Goal: Find specific page/section: Find specific page/section

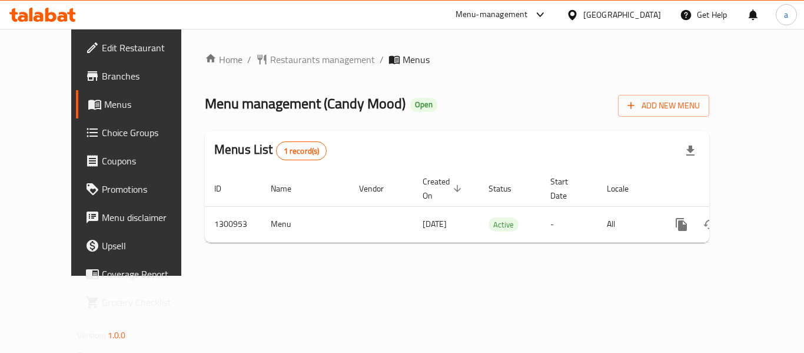
click at [605, 19] on div "[GEOGRAPHIC_DATA]" at bounding box center [622, 14] width 78 height 13
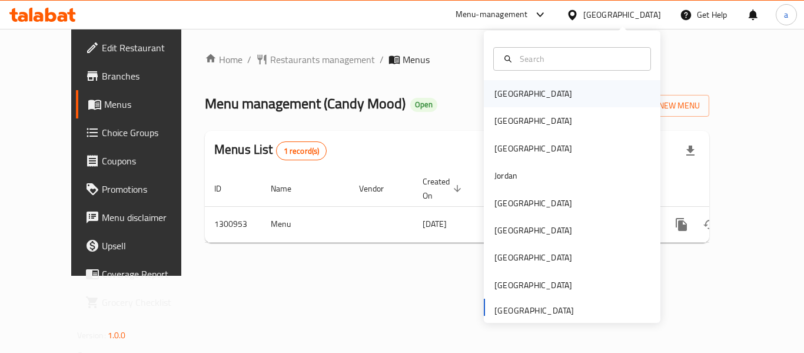
click at [525, 89] on div "[GEOGRAPHIC_DATA]" at bounding box center [572, 93] width 177 height 27
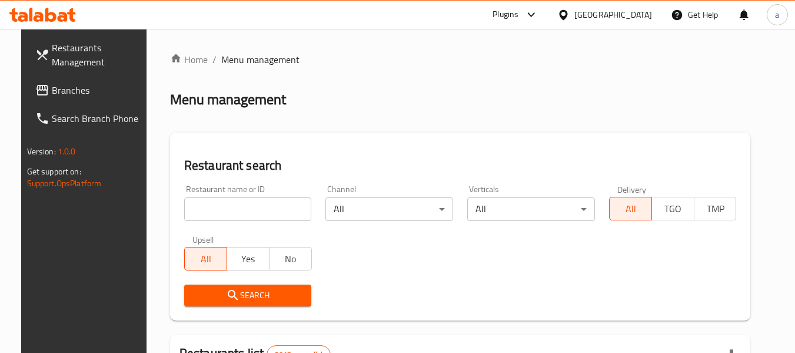
click at [74, 81] on link "Branches" at bounding box center [90, 90] width 128 height 28
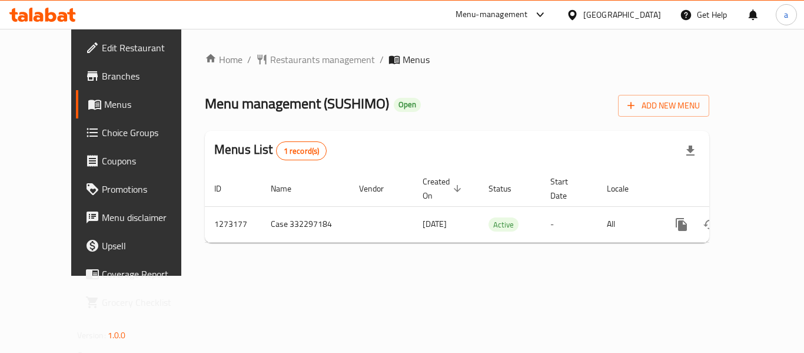
click at [650, 11] on div "[GEOGRAPHIC_DATA]" at bounding box center [622, 14] width 78 height 13
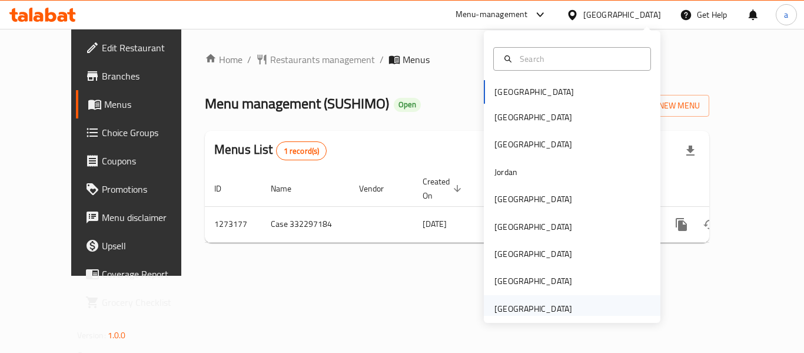
click at [553, 299] on div "[GEOGRAPHIC_DATA]" at bounding box center [533, 308] width 97 height 27
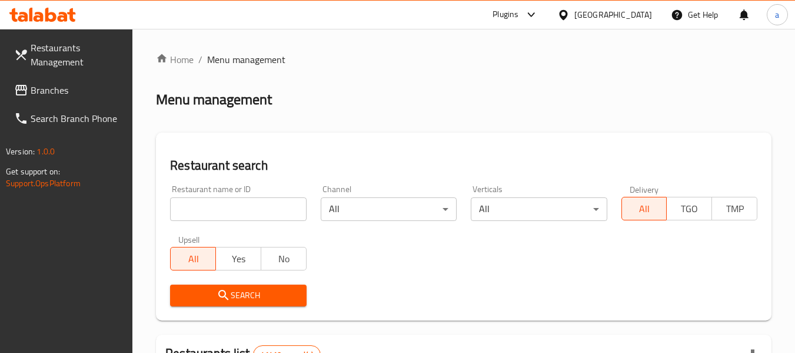
click at [61, 90] on span "Branches" at bounding box center [77, 90] width 93 height 14
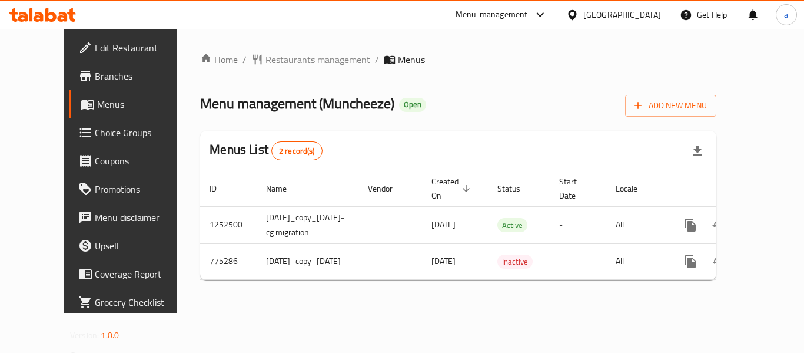
click at [643, 19] on div "[GEOGRAPHIC_DATA]" at bounding box center [622, 14] width 78 height 13
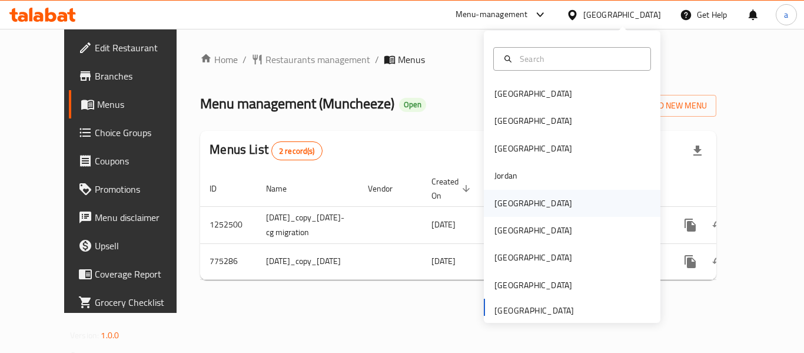
click at [515, 207] on div "Kuwait" at bounding box center [533, 203] width 97 height 27
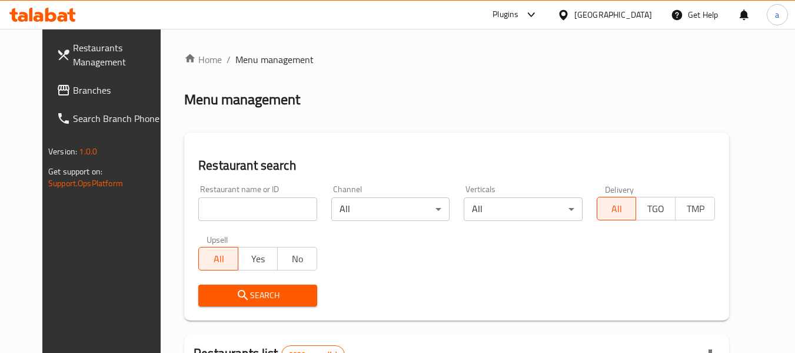
click at [635, 15] on div "[GEOGRAPHIC_DATA]" at bounding box center [614, 14] width 78 height 13
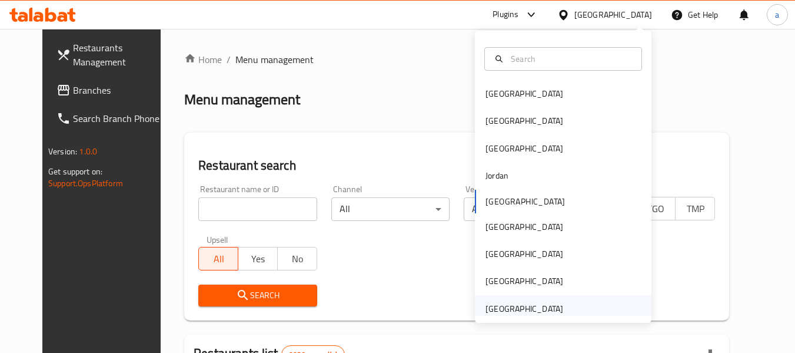
click at [520, 299] on div "[GEOGRAPHIC_DATA]" at bounding box center [524, 308] width 97 height 27
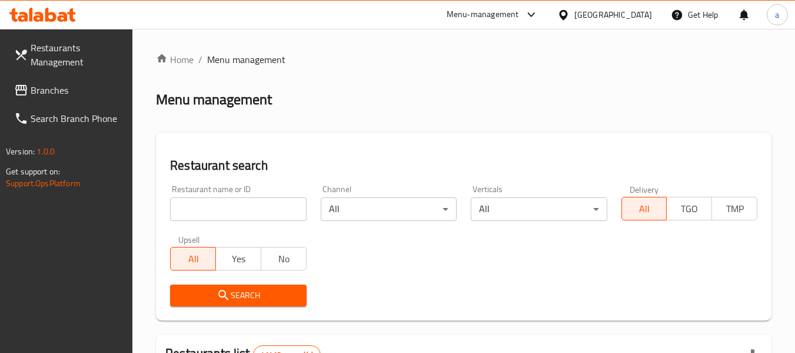
click at [65, 90] on span "Branches" at bounding box center [77, 90] width 93 height 14
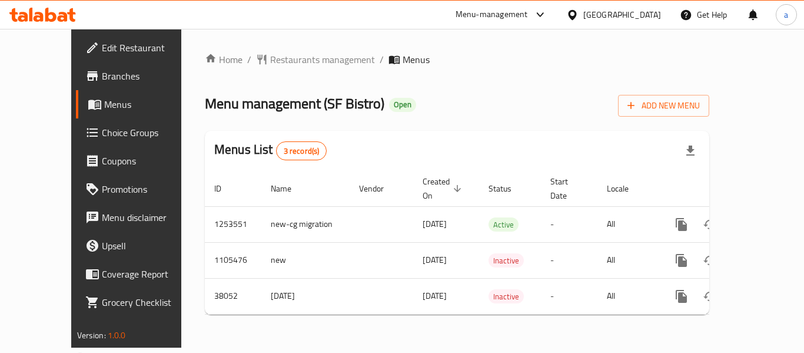
click at [645, 15] on div "[GEOGRAPHIC_DATA]" at bounding box center [622, 14] width 78 height 13
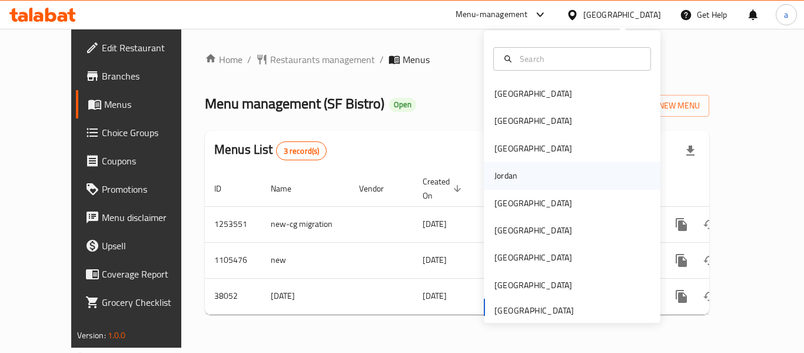
click at [510, 181] on div "Jordan" at bounding box center [506, 175] width 42 height 27
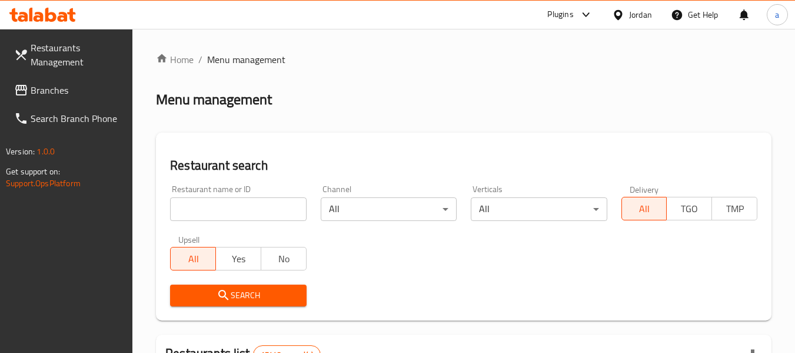
click at [625, 19] on div at bounding box center [620, 14] width 17 height 13
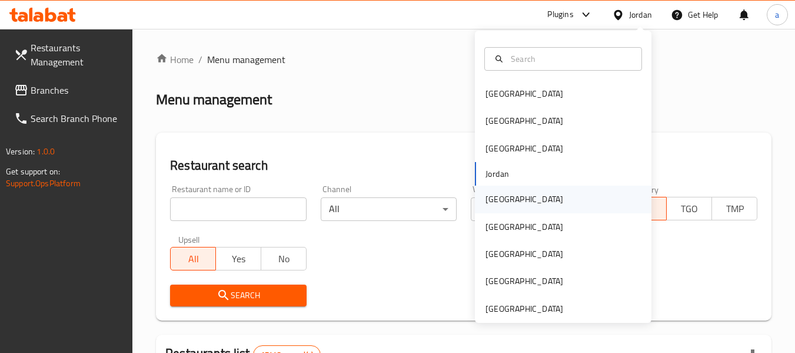
click at [522, 203] on div "[GEOGRAPHIC_DATA]" at bounding box center [563, 198] width 177 height 27
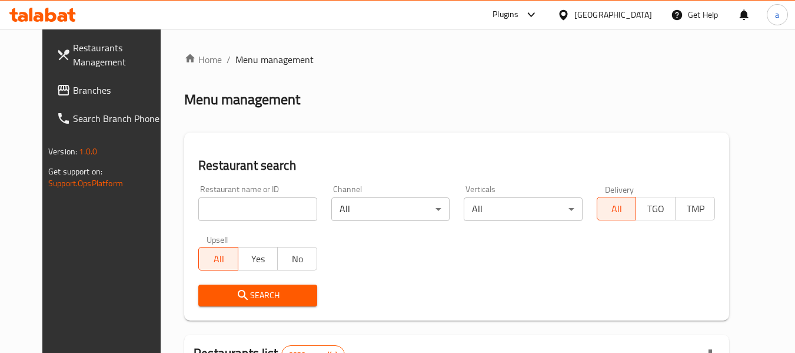
click at [73, 92] on span "Branches" at bounding box center [119, 90] width 93 height 14
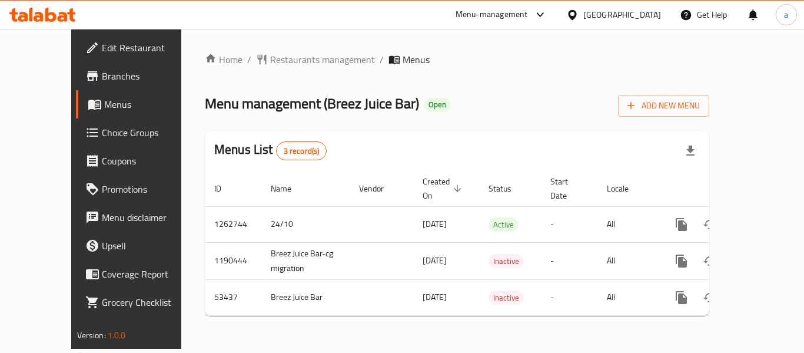
click at [579, 14] on icon at bounding box center [572, 15] width 12 height 12
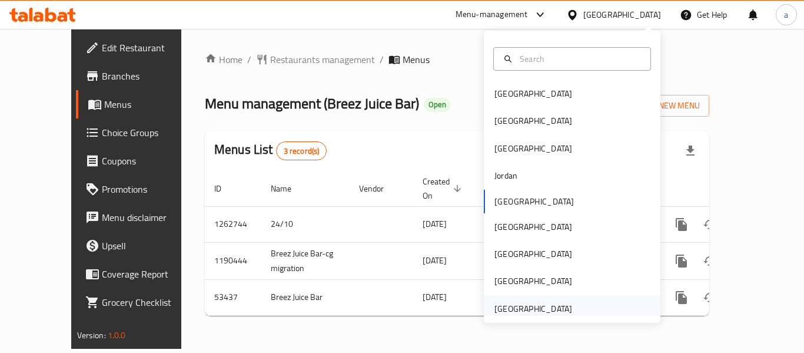
click at [547, 311] on div "[GEOGRAPHIC_DATA]" at bounding box center [534, 308] width 78 height 13
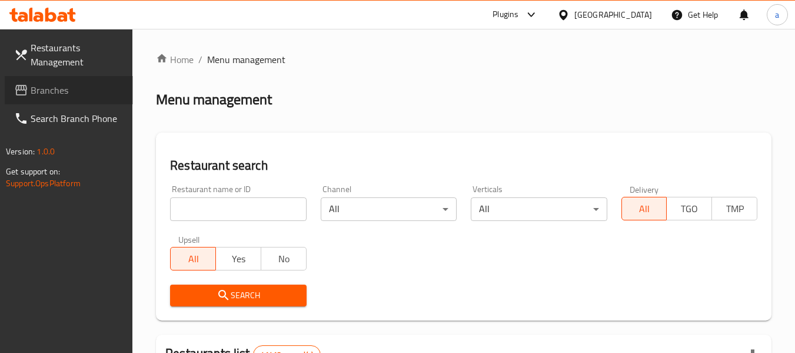
click at [78, 97] on link "Branches" at bounding box center [69, 90] width 128 height 28
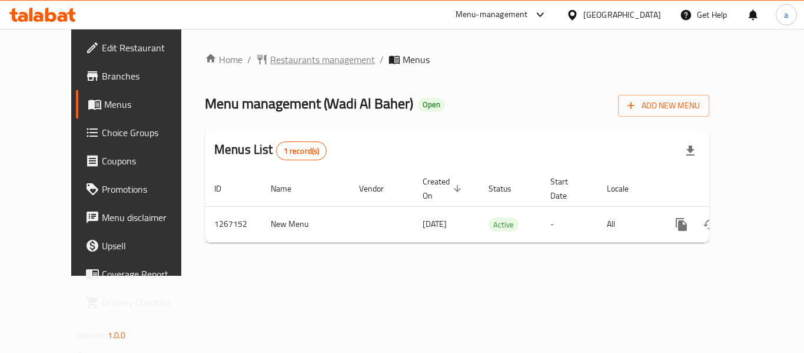
click at [270, 53] on span "Restaurants management" at bounding box center [322, 59] width 105 height 14
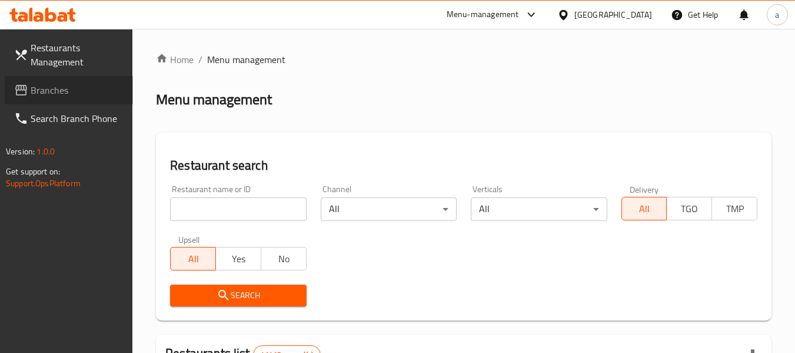
click at [96, 100] on link "Branches" at bounding box center [69, 90] width 128 height 28
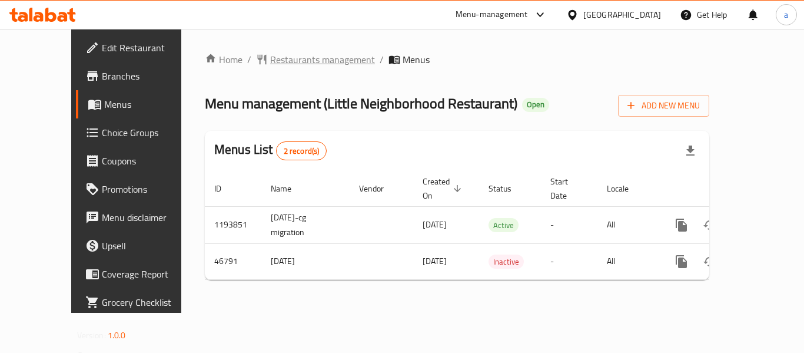
click at [270, 57] on span "Restaurants management" at bounding box center [322, 59] width 105 height 14
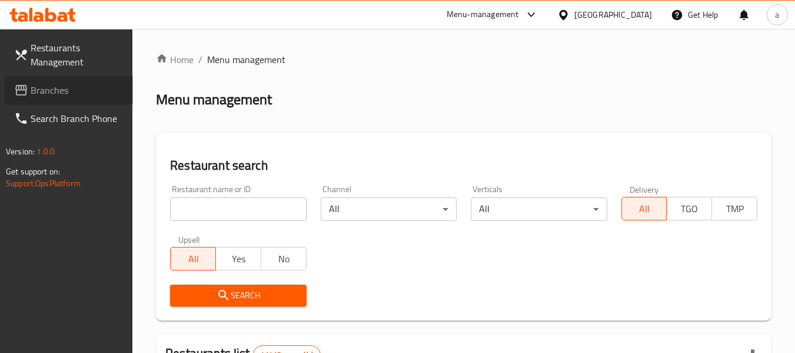
click at [69, 97] on link "Branches" at bounding box center [69, 90] width 128 height 28
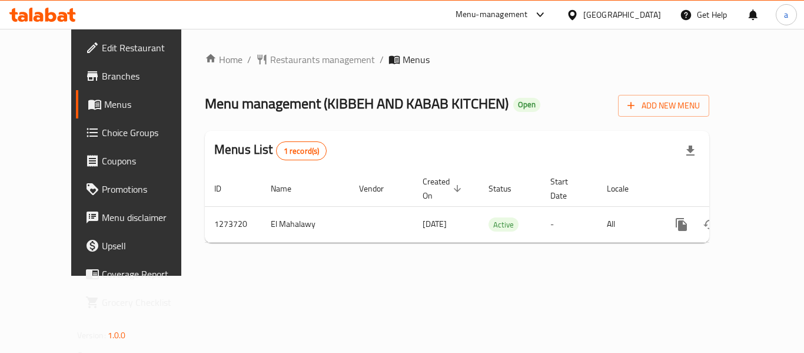
click at [621, 21] on div "[GEOGRAPHIC_DATA]" at bounding box center [622, 14] width 78 height 13
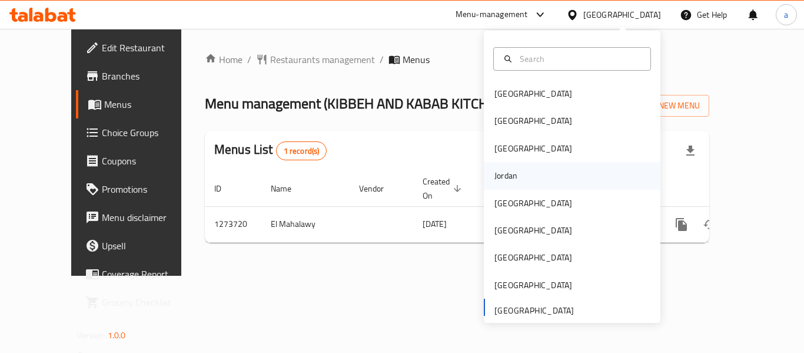
click at [519, 174] on div "Jordan" at bounding box center [572, 175] width 177 height 27
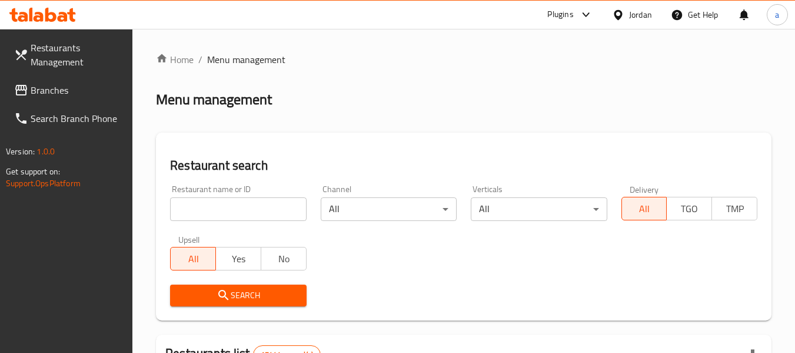
drag, startPoint x: 641, startPoint y: 12, endPoint x: 639, endPoint y: 19, distance: 7.2
click at [639, 19] on div "Jordan" at bounding box center [640, 14] width 23 height 13
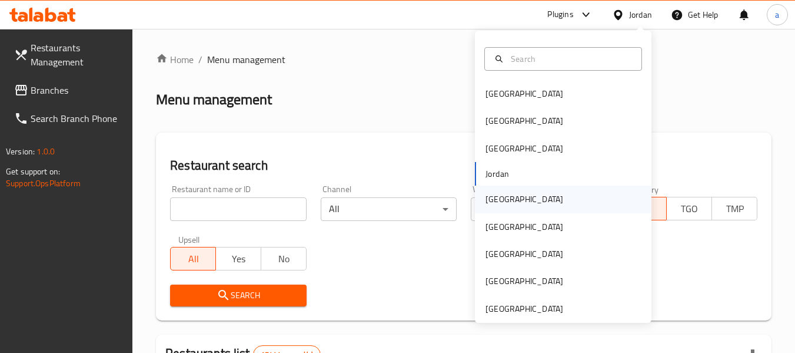
click at [505, 203] on div "[GEOGRAPHIC_DATA]" at bounding box center [524, 198] width 97 height 27
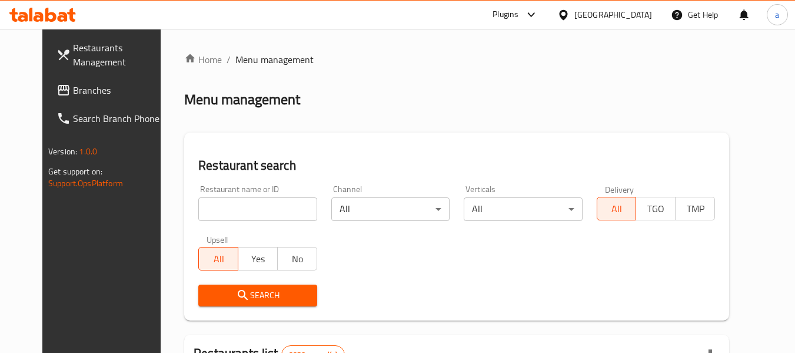
drag, startPoint x: 49, startPoint y: 94, endPoint x: 35, endPoint y: 91, distance: 13.7
click at [73, 94] on span "Branches" at bounding box center [119, 90] width 93 height 14
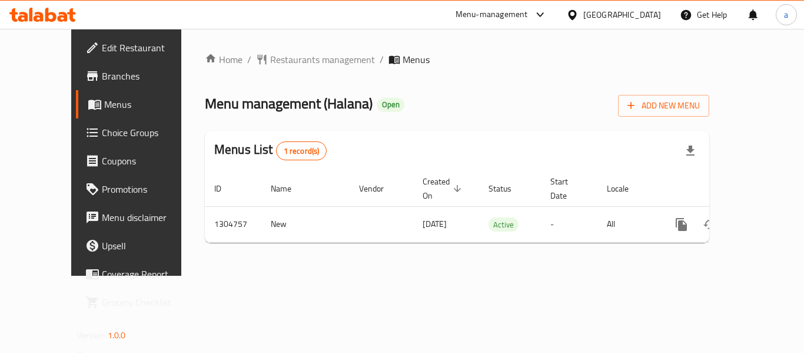
click at [641, 9] on div "[GEOGRAPHIC_DATA]" at bounding box center [622, 14] width 78 height 13
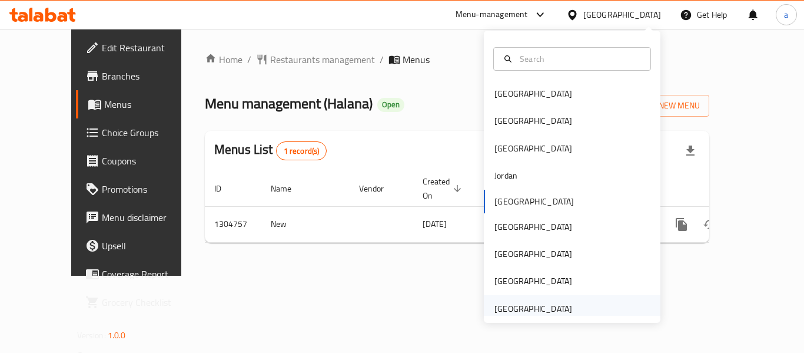
click at [559, 309] on div "[GEOGRAPHIC_DATA]" at bounding box center [534, 308] width 78 height 13
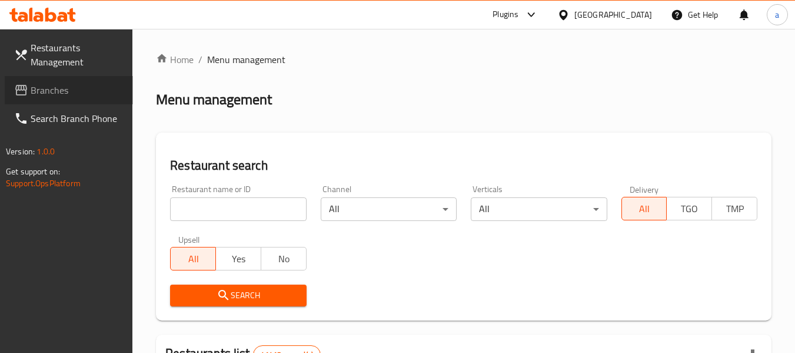
drag, startPoint x: 59, startPoint y: 95, endPoint x: 20, endPoint y: 59, distance: 52.5
click at [59, 95] on span "Branches" at bounding box center [77, 90] width 93 height 14
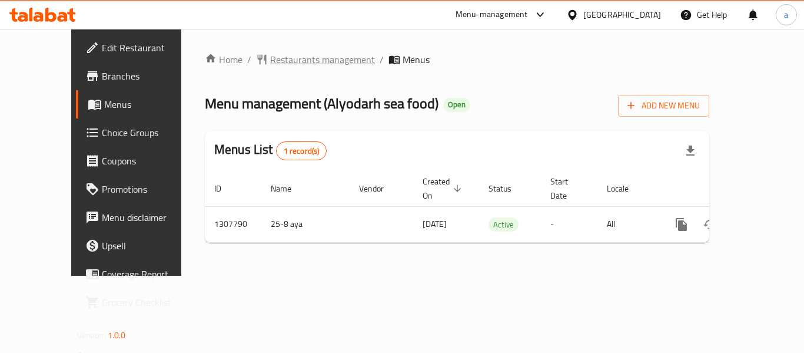
click at [270, 65] on span "Restaurants management" at bounding box center [322, 59] width 105 height 14
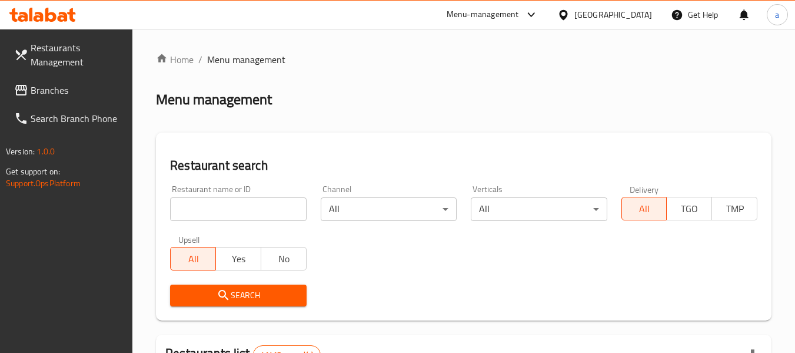
click at [70, 106] on link "Search Branch Phone" at bounding box center [69, 118] width 128 height 28
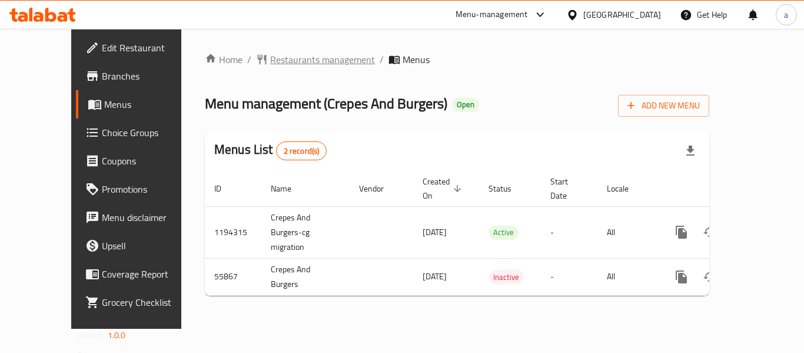
click at [287, 62] on span "Restaurants management" at bounding box center [322, 59] width 105 height 14
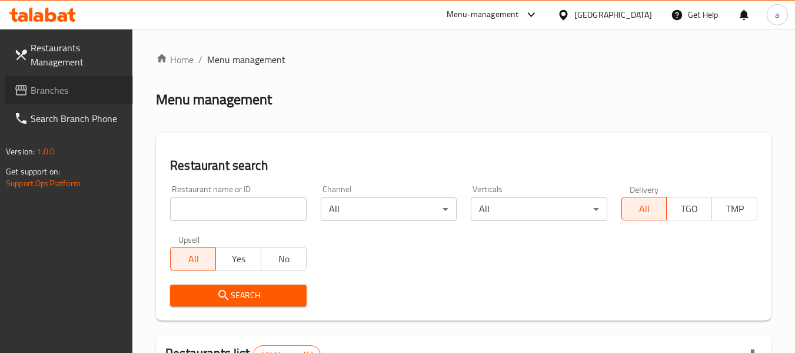
click at [54, 92] on span "Branches" at bounding box center [77, 90] width 93 height 14
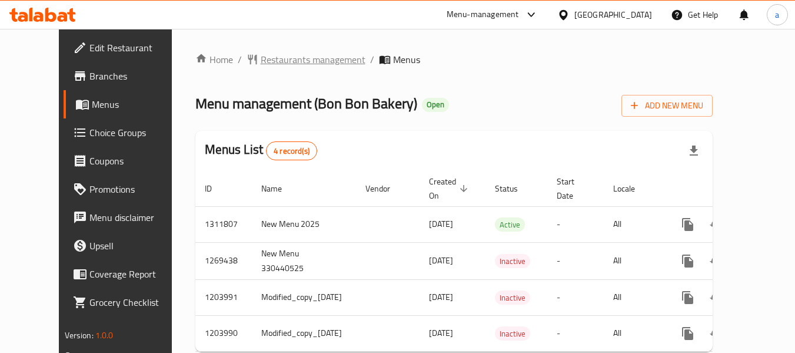
click at [261, 67] on span "Restaurants management" at bounding box center [313, 59] width 105 height 14
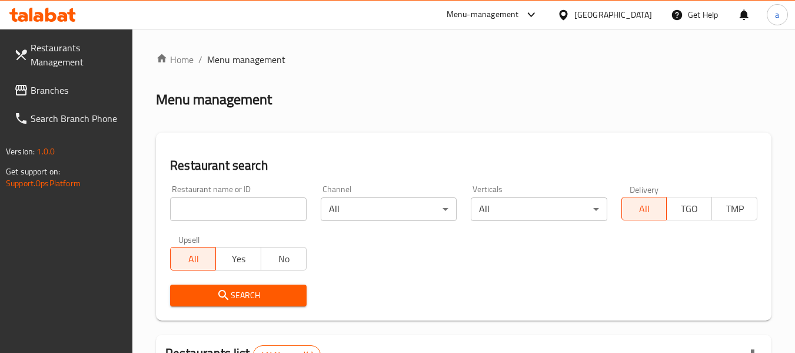
click at [69, 86] on span "Branches" at bounding box center [77, 90] width 93 height 14
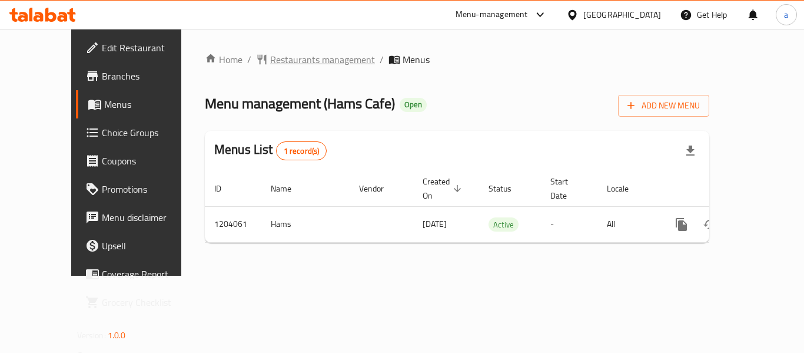
click at [284, 67] on span "Restaurants management" at bounding box center [322, 59] width 105 height 14
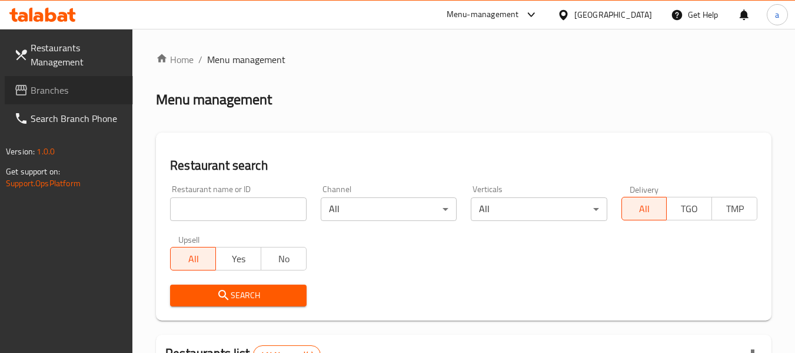
click at [74, 77] on link "Branches" at bounding box center [69, 90] width 128 height 28
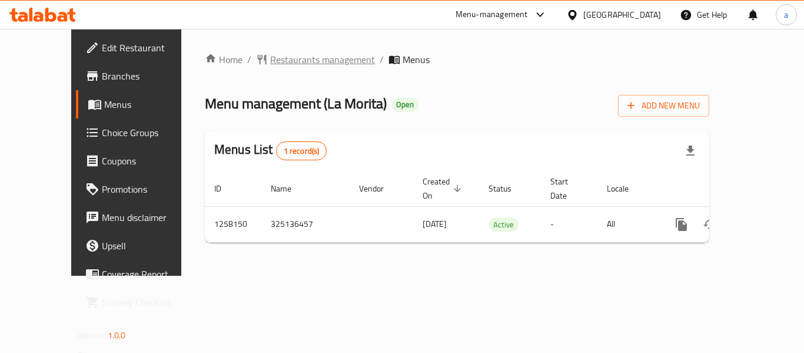
click at [270, 61] on span "Restaurants management" at bounding box center [322, 59] width 105 height 14
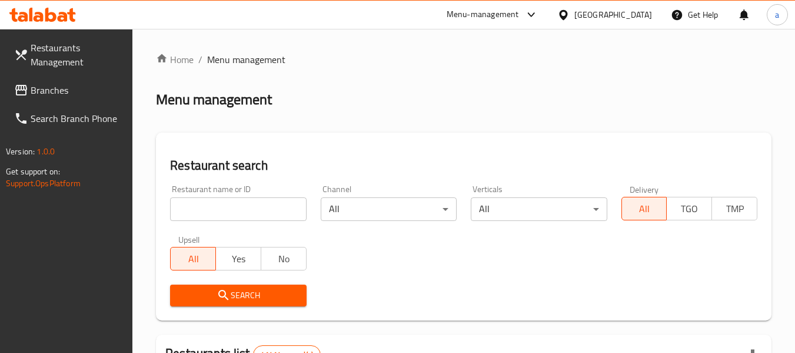
click at [58, 85] on span "Branches" at bounding box center [77, 90] width 93 height 14
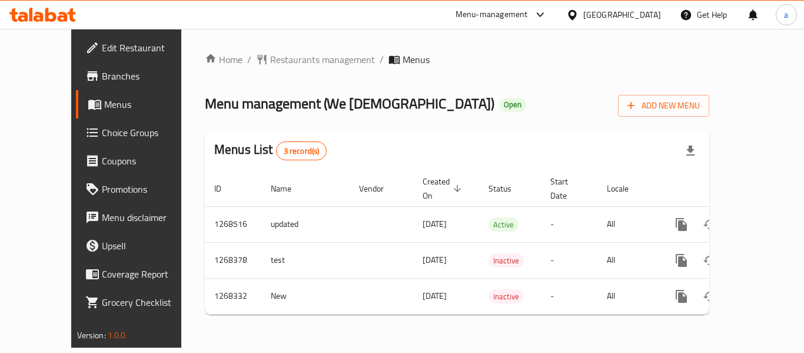
click at [613, 15] on div "[GEOGRAPHIC_DATA]" at bounding box center [622, 14] width 78 height 13
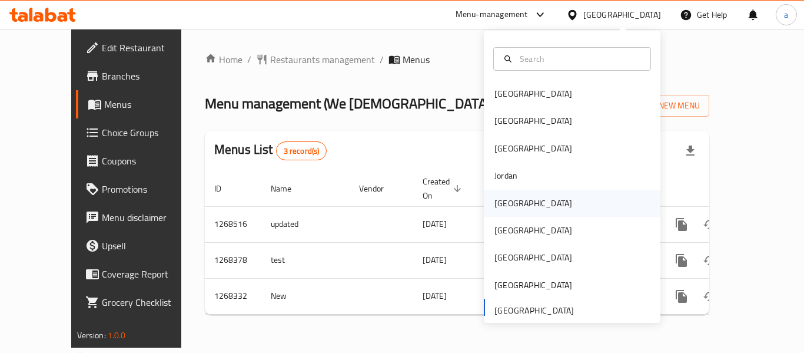
click at [515, 203] on div "[GEOGRAPHIC_DATA]" at bounding box center [533, 203] width 97 height 27
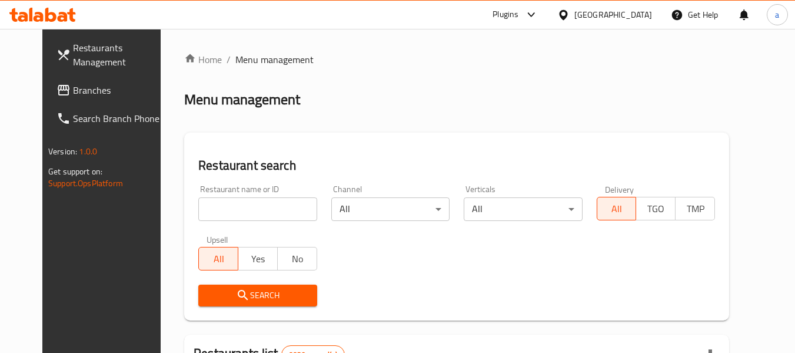
click at [73, 96] on span "Branches" at bounding box center [119, 90] width 93 height 14
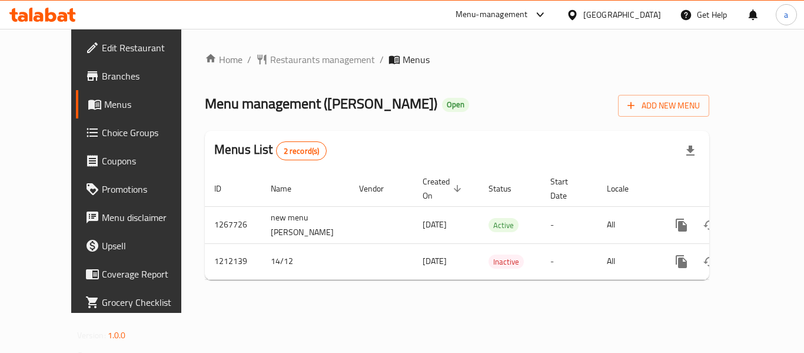
click at [648, 12] on div "[GEOGRAPHIC_DATA]" at bounding box center [622, 14] width 78 height 13
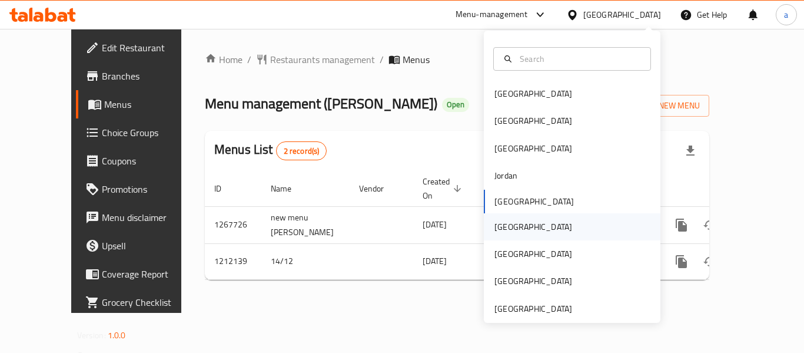
click at [503, 233] on div "[GEOGRAPHIC_DATA]" at bounding box center [534, 226] width 78 height 13
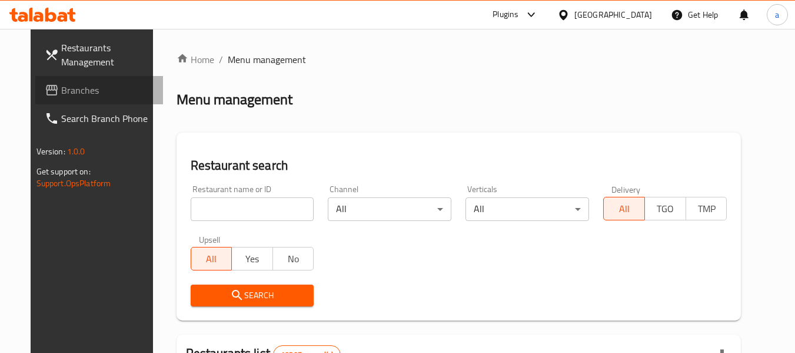
click at [62, 94] on span "Branches" at bounding box center [107, 90] width 93 height 14
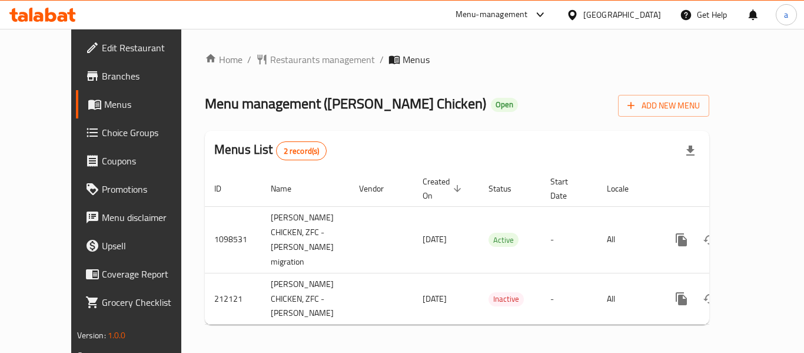
drag, startPoint x: 639, startPoint y: 16, endPoint x: 672, endPoint y: 45, distance: 43.8
click at [681, 51] on div "Home / Restaurants management / Menus Menu management ( Zaki Fried Chicken ) Op…" at bounding box center [457, 193] width 552 height 329
click at [579, 18] on icon at bounding box center [572, 15] width 12 height 12
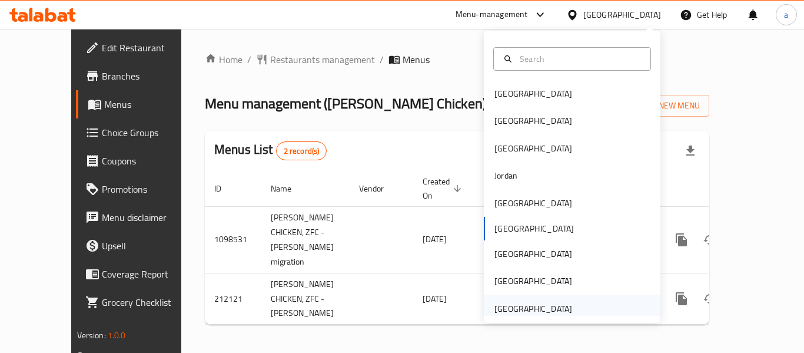
click at [551, 304] on div "[GEOGRAPHIC_DATA]" at bounding box center [534, 308] width 78 height 13
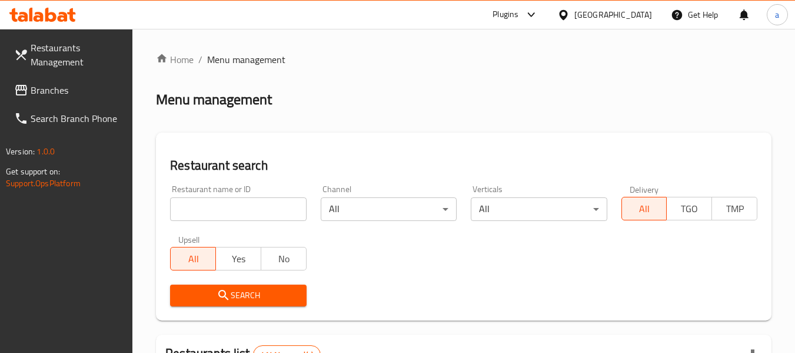
click at [607, 18] on div "[GEOGRAPHIC_DATA]" at bounding box center [614, 14] width 78 height 13
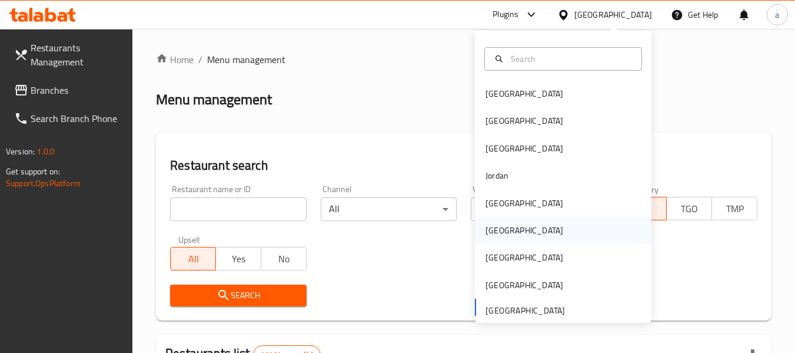
click at [510, 227] on div "[GEOGRAPHIC_DATA]" at bounding box center [563, 230] width 177 height 27
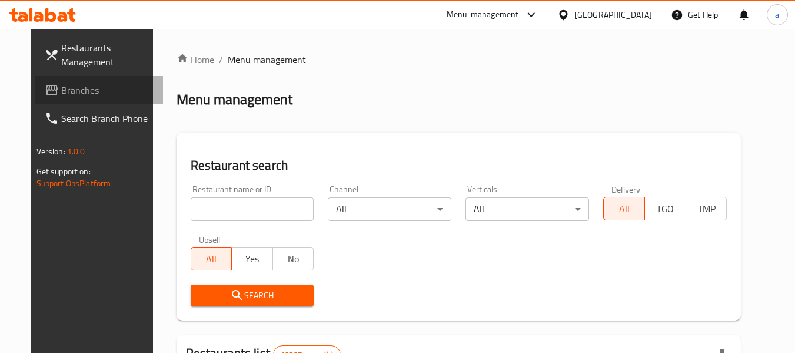
click at [66, 83] on span "Branches" at bounding box center [107, 90] width 93 height 14
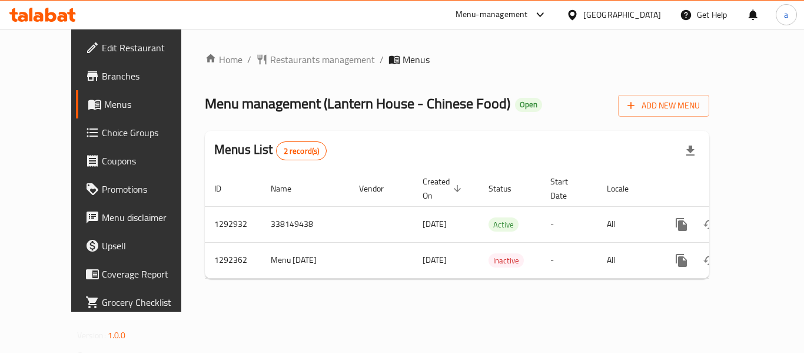
click at [652, 15] on div "[GEOGRAPHIC_DATA]" at bounding box center [622, 14] width 78 height 13
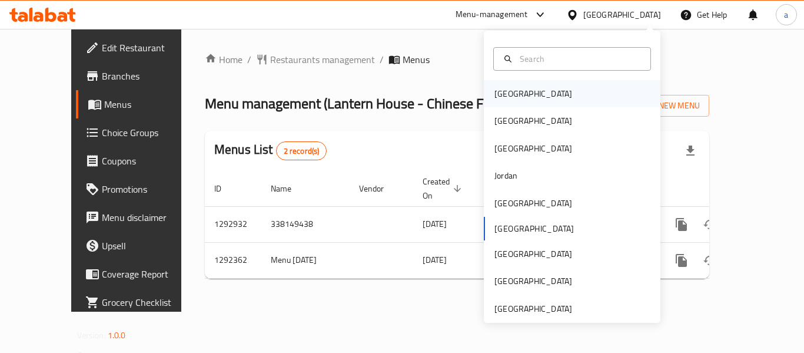
click at [525, 94] on div "[GEOGRAPHIC_DATA]" at bounding box center [572, 93] width 177 height 27
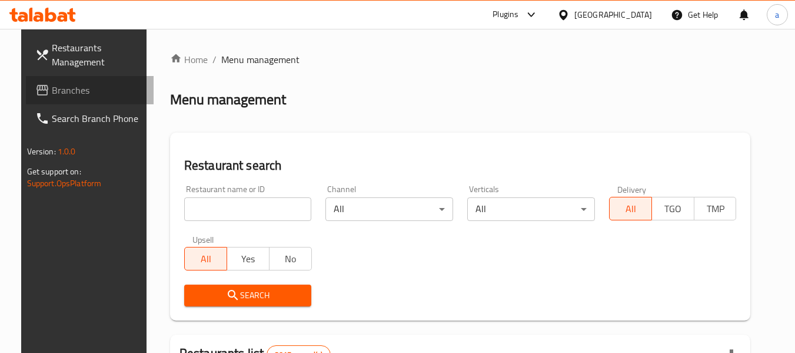
click at [35, 87] on span at bounding box center [43, 90] width 16 height 14
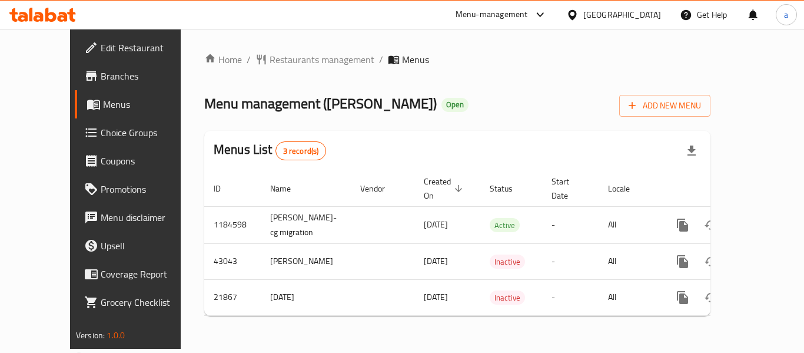
click at [644, 14] on div "Bahrain" at bounding box center [622, 14] width 78 height 13
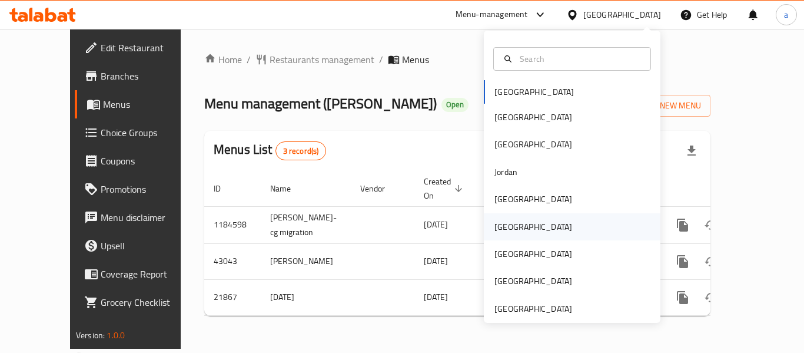
click at [511, 227] on div "Oman" at bounding box center [533, 226] width 97 height 27
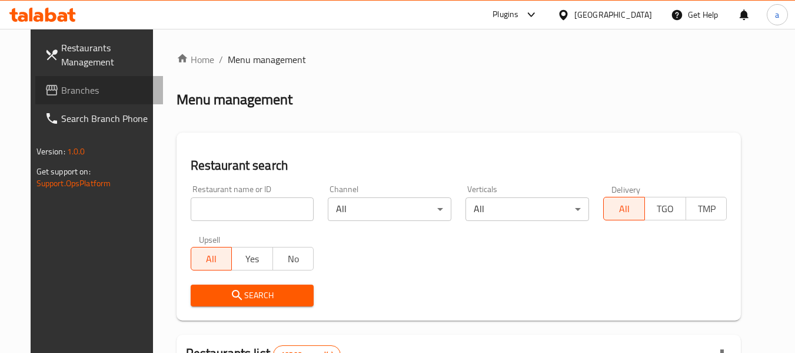
click at [66, 83] on span "Branches" at bounding box center [107, 90] width 93 height 14
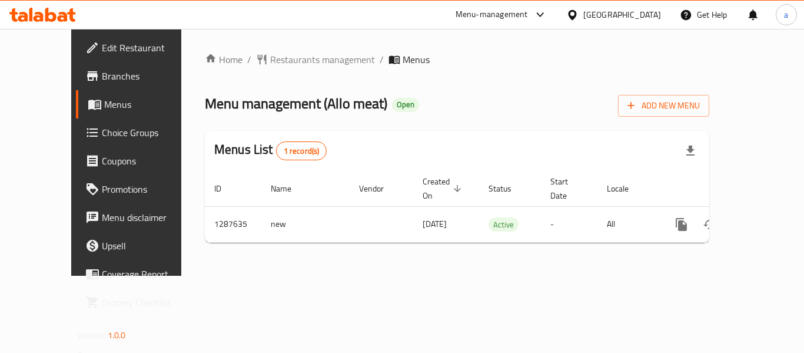
click at [661, 14] on div "Oman" at bounding box center [622, 14] width 78 height 13
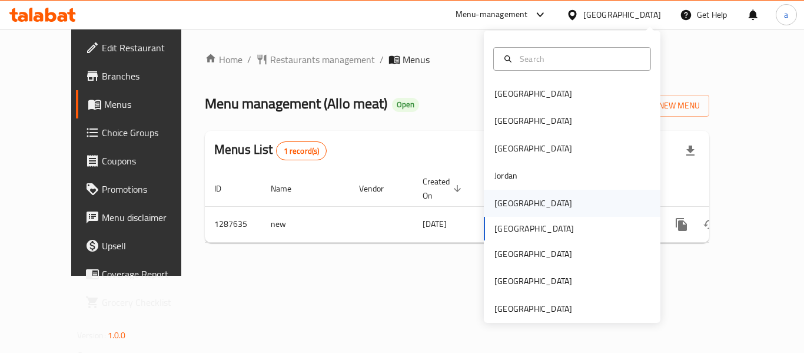
click at [506, 199] on div "Kuwait" at bounding box center [534, 203] width 78 height 13
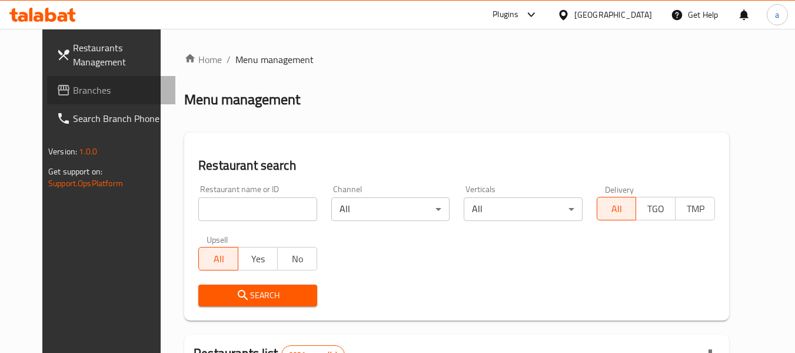
click at [73, 83] on span "Branches" at bounding box center [119, 90] width 93 height 14
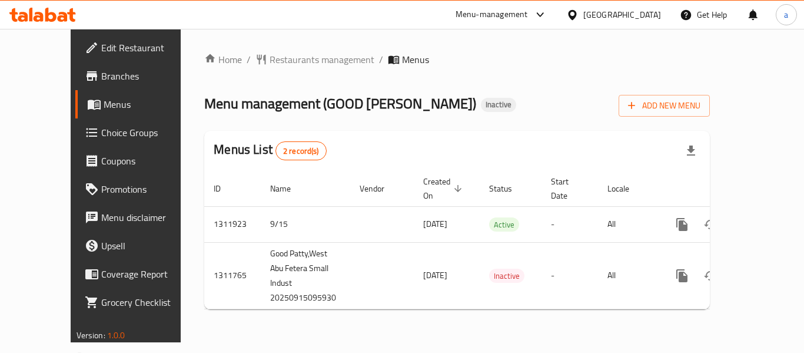
click at [649, 16] on div "[GEOGRAPHIC_DATA]" at bounding box center [622, 14] width 78 height 13
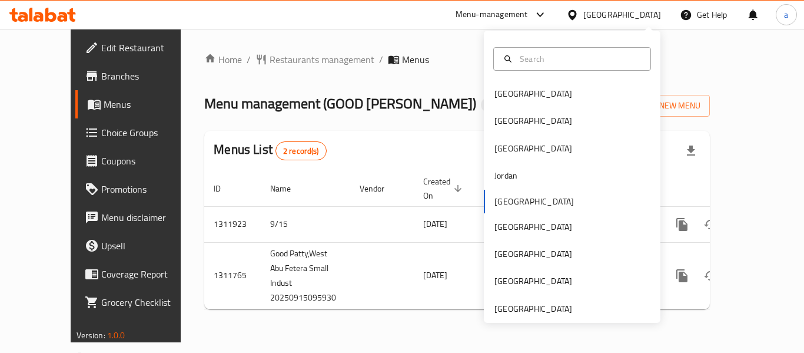
click at [525, 316] on div "[GEOGRAPHIC_DATA] [GEOGRAPHIC_DATA] [GEOGRAPHIC_DATA] [GEOGRAPHIC_DATA] [GEOGRA…" at bounding box center [572, 177] width 177 height 292
click at [525, 312] on div "[GEOGRAPHIC_DATA]" at bounding box center [534, 308] width 78 height 13
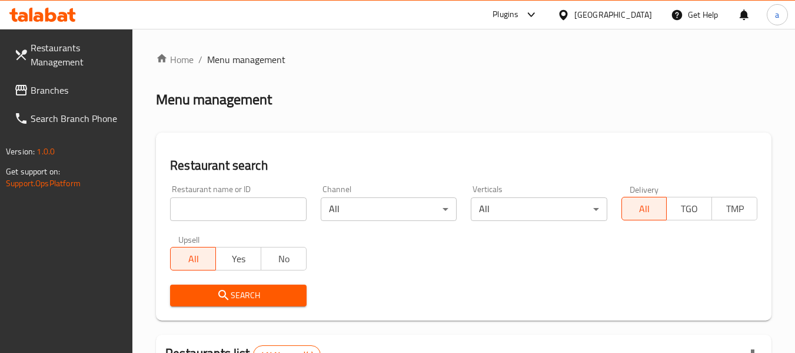
click at [71, 90] on span "Branches" at bounding box center [77, 90] width 93 height 14
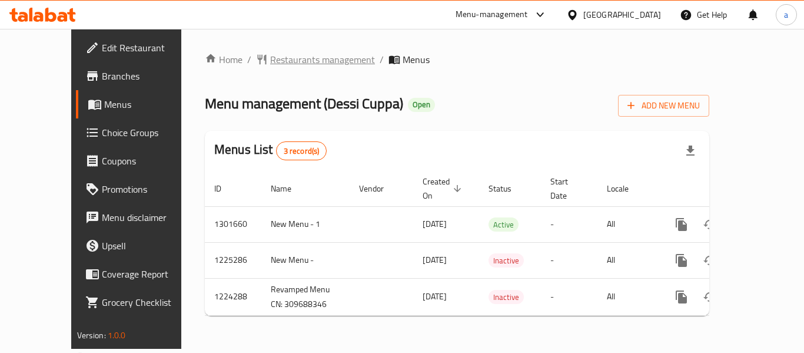
click at [270, 54] on span "Restaurants management" at bounding box center [322, 59] width 105 height 14
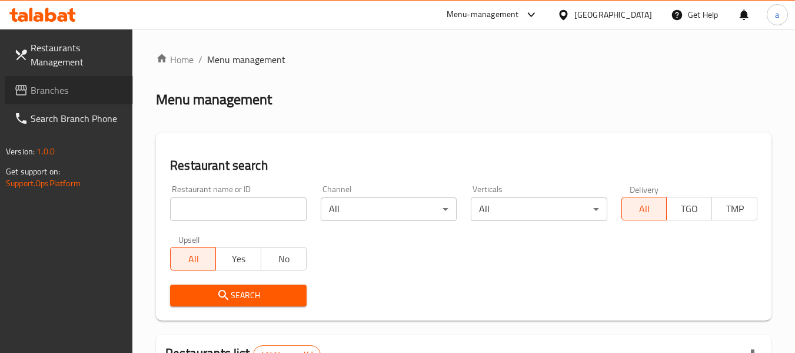
click at [60, 88] on span "Branches" at bounding box center [77, 90] width 93 height 14
